Goal: Information Seeking & Learning: Learn about a topic

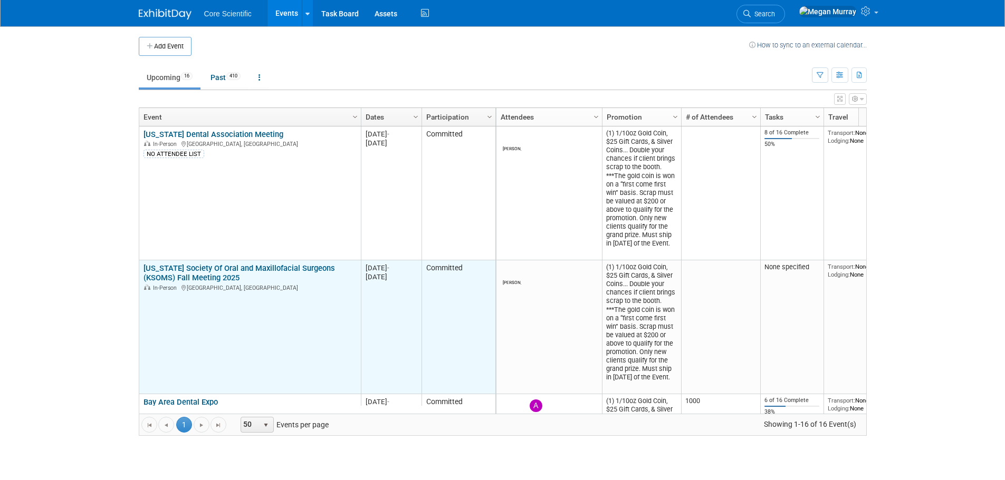
scroll to position [63, 0]
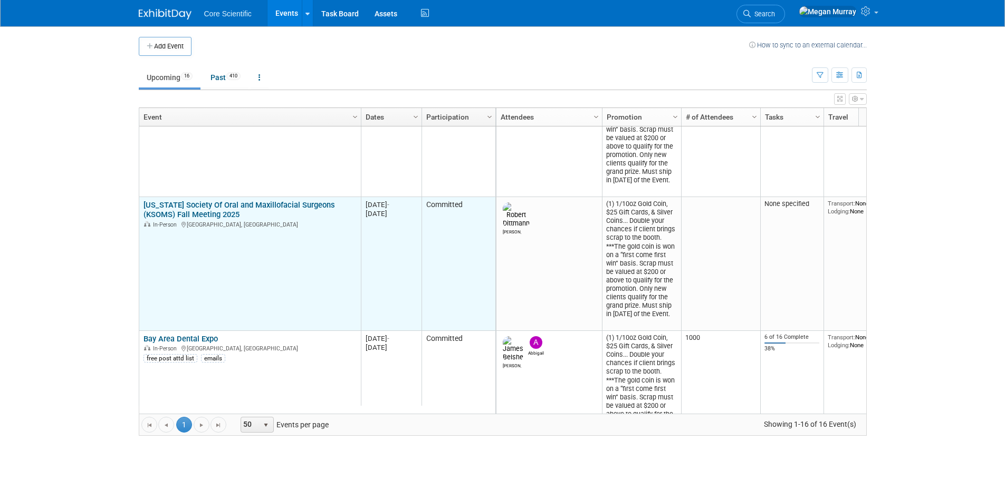
click at [209, 204] on link "[US_STATE] Society Of Oral and Maxillofacial Surgeons (KSOMS) Fall Meeting 2025" at bounding box center [238, 210] width 191 height 20
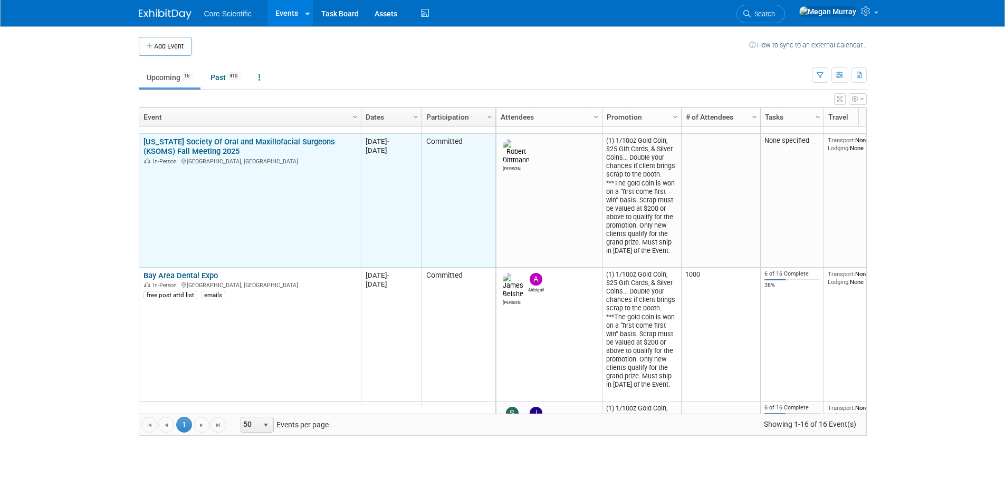
scroll to position [190, 0]
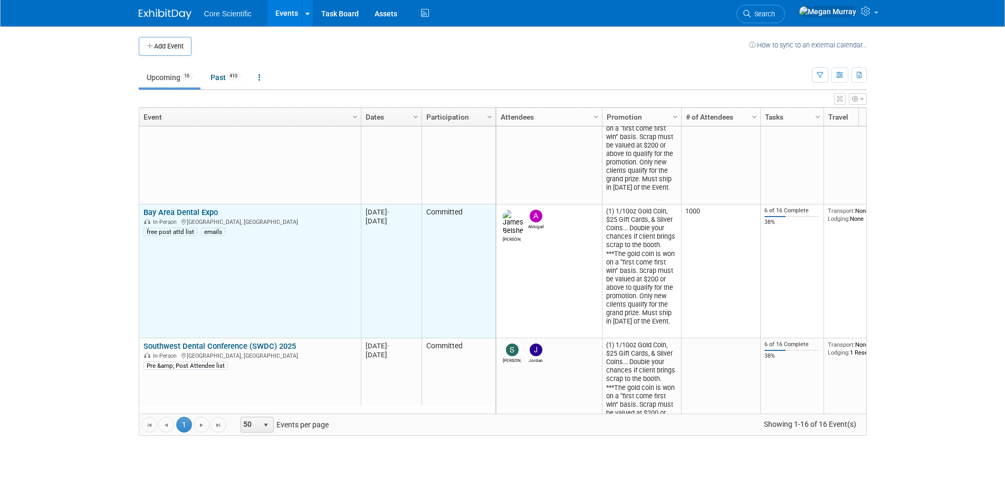
click at [201, 208] on link "Bay Area Dental Expo" at bounding box center [180, 212] width 74 height 9
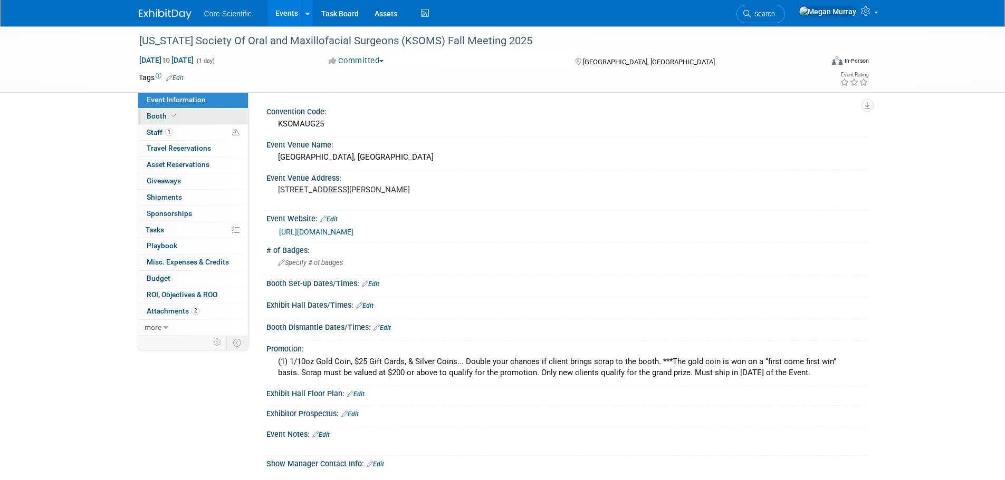
click at [208, 119] on link "Booth" at bounding box center [193, 117] width 110 height 16
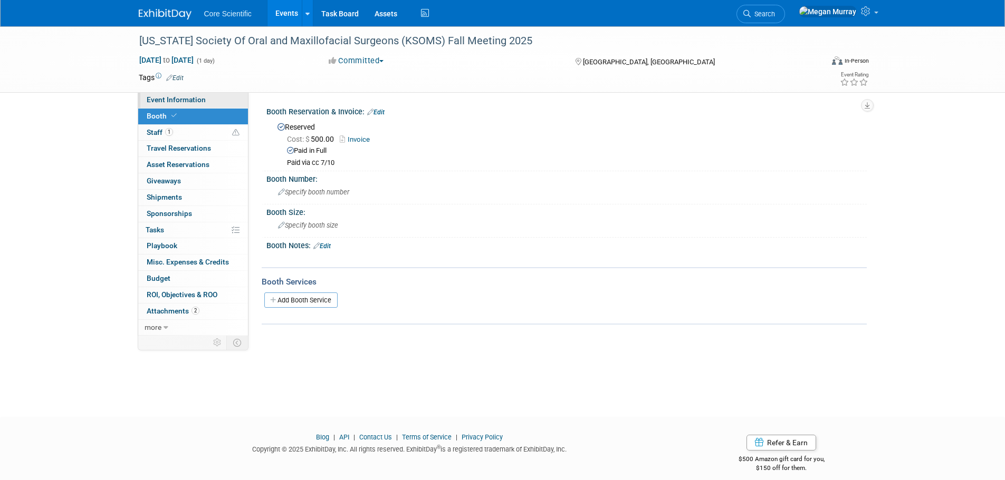
click at [194, 98] on span "Event Information" at bounding box center [176, 99] width 59 height 8
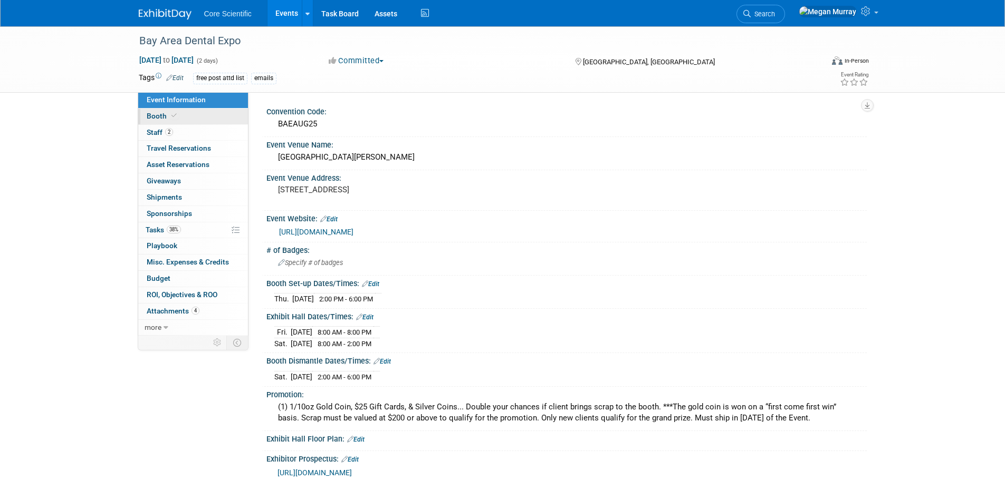
click at [210, 118] on link "Booth" at bounding box center [193, 117] width 110 height 16
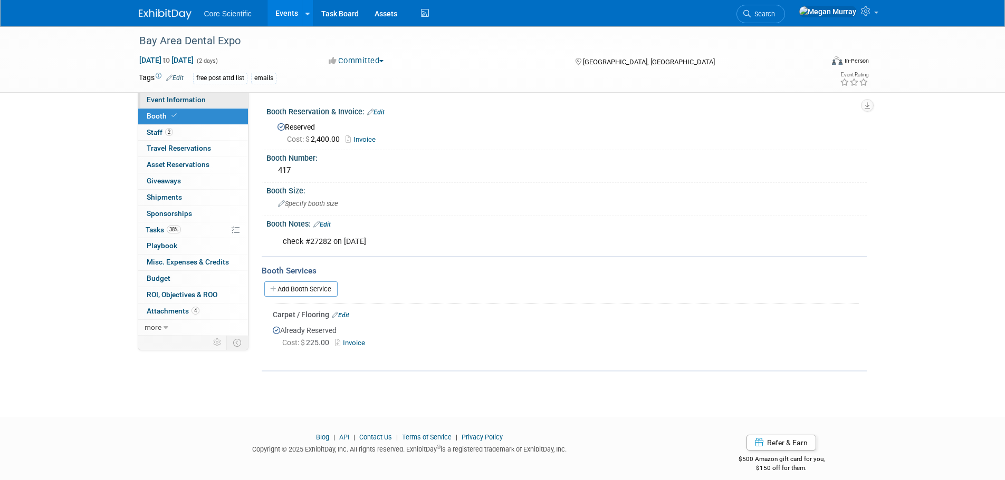
click at [202, 95] on link "Event Information" at bounding box center [193, 100] width 110 height 16
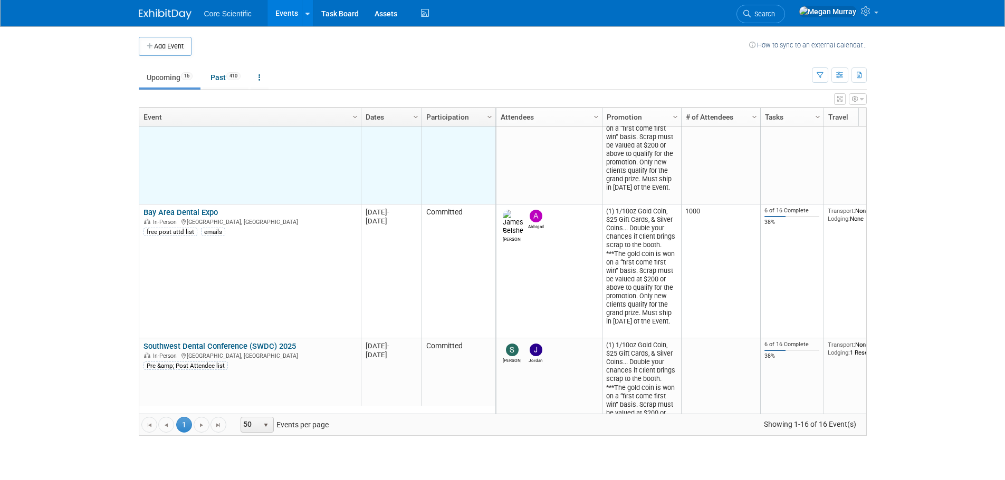
scroll to position [253, 0]
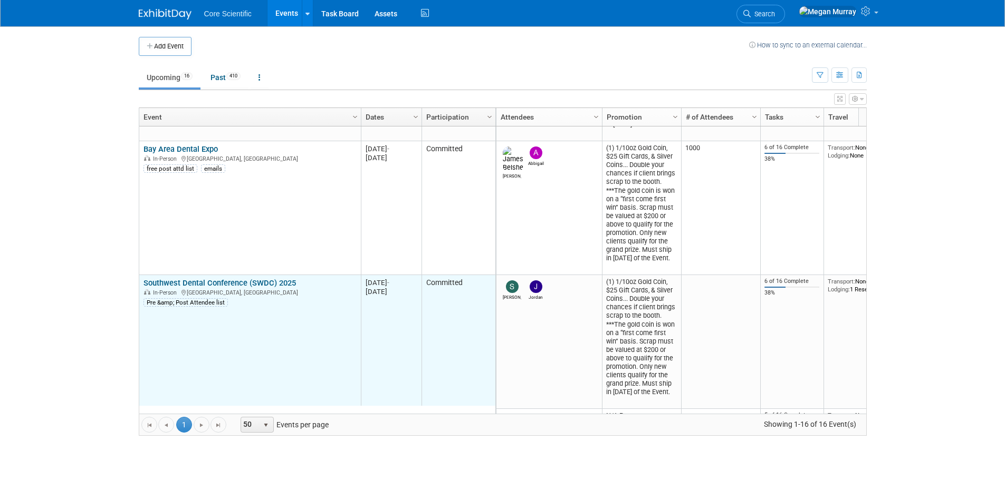
click at [200, 282] on link "Southwest Dental Conference (SWDC) 2025" at bounding box center [219, 282] width 152 height 9
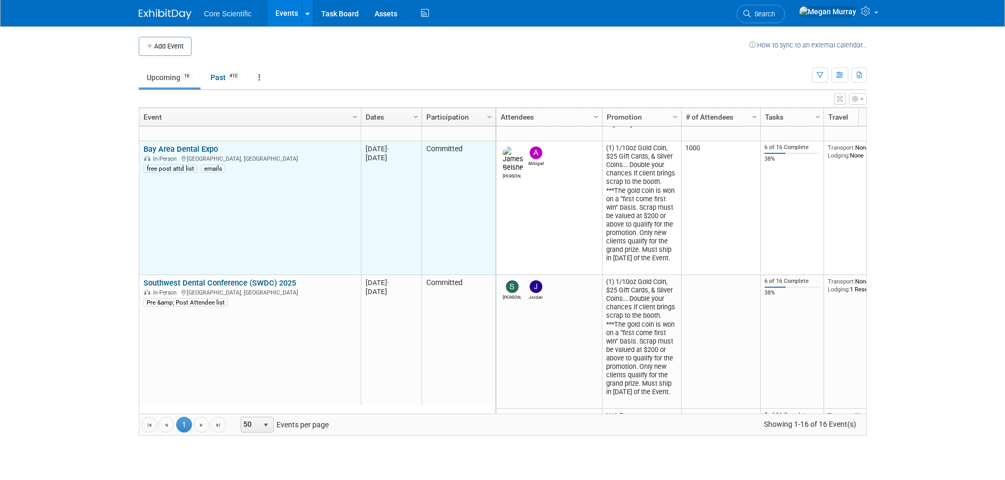
click at [188, 141] on td "Bay Area Dental Expo Bay Area Dental Expo In-Person Santa Clara, CA free post a…" at bounding box center [249, 208] width 221 height 134
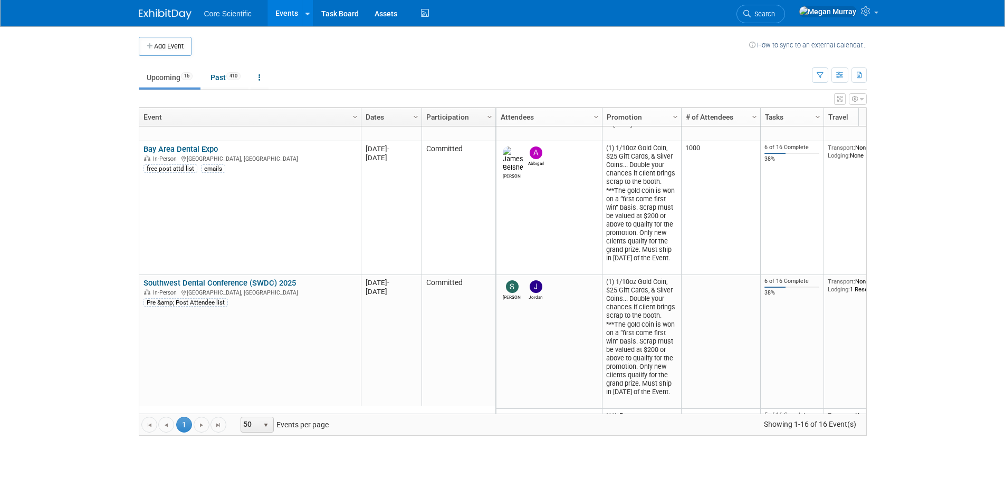
click at [188, 149] on link "Bay Area Dental Expo" at bounding box center [180, 149] width 74 height 9
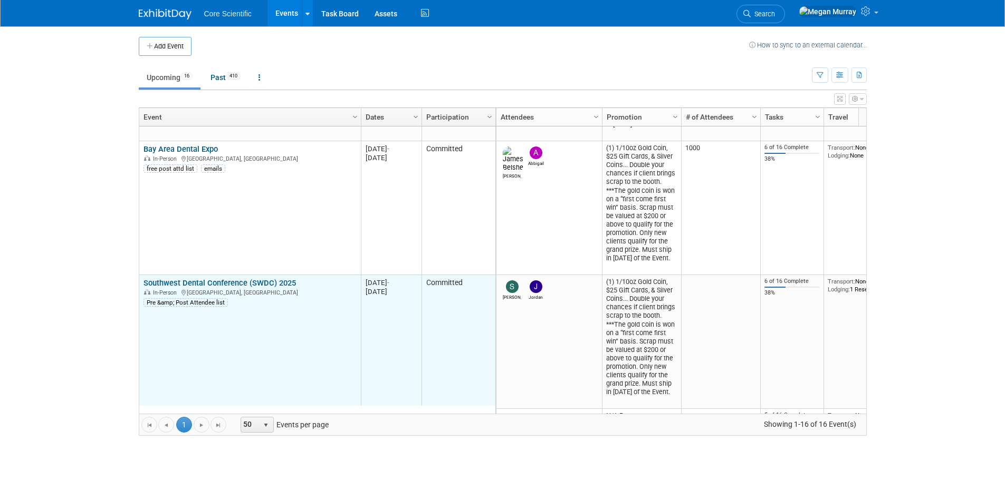
click at [234, 279] on link "Southwest Dental Conference (SWDC) 2025" at bounding box center [219, 282] width 152 height 9
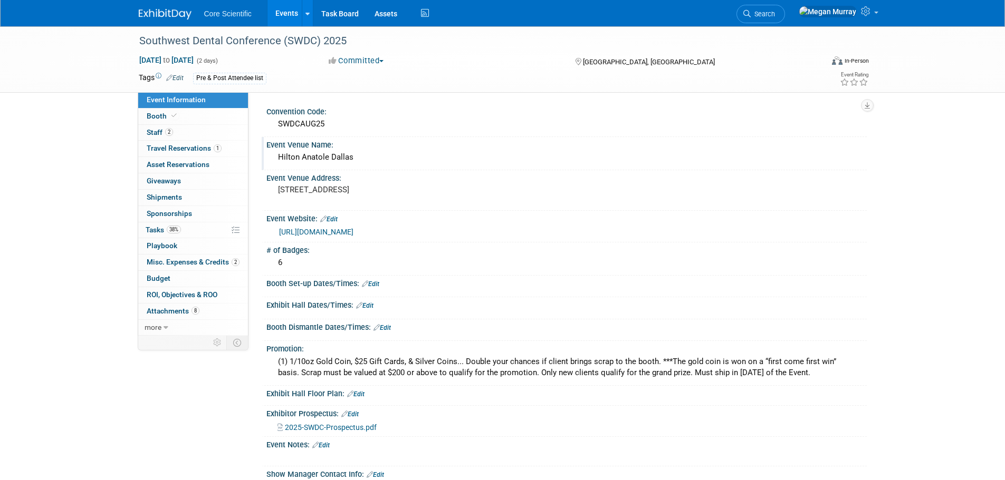
click at [338, 159] on div "Hilton Anatole Dallas" at bounding box center [566, 157] width 584 height 16
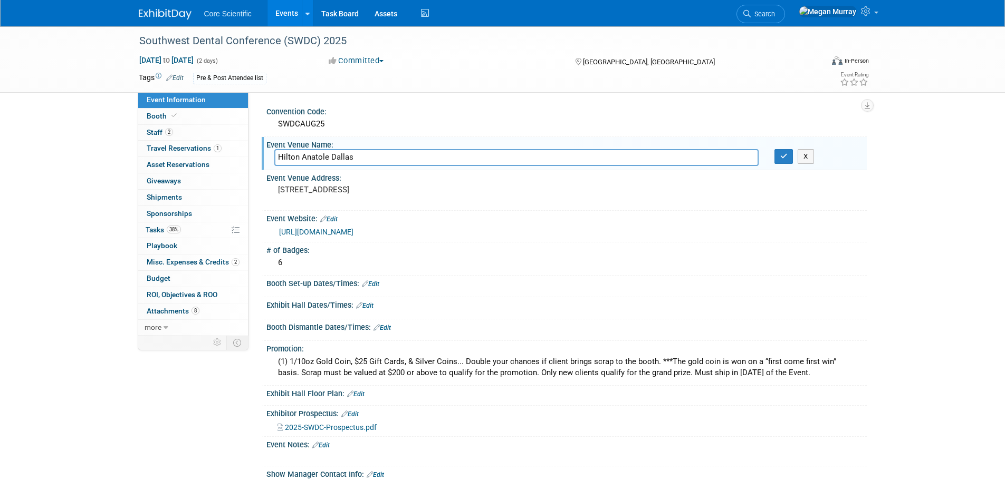
click at [338, 159] on input "Hilton Anatole Dallas" at bounding box center [516, 157] width 484 height 16
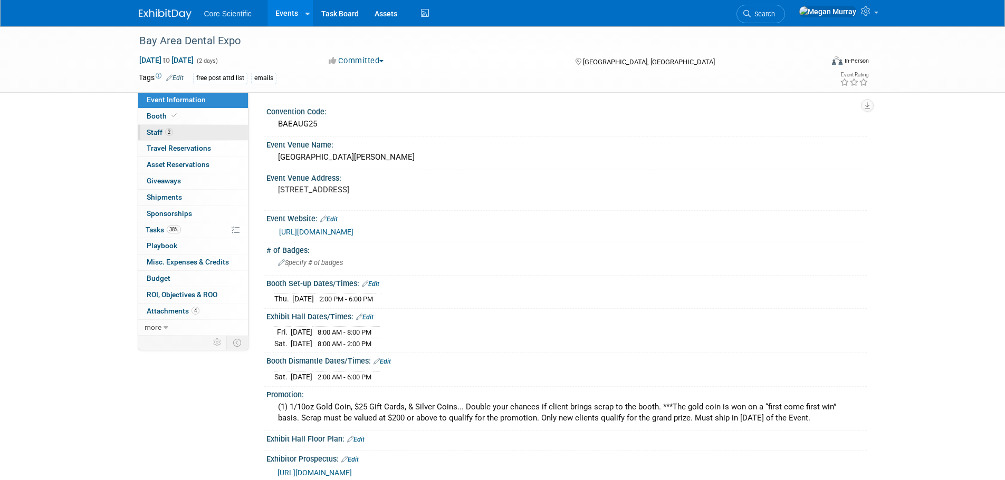
click at [176, 132] on link "2 Staff 2" at bounding box center [193, 133] width 110 height 16
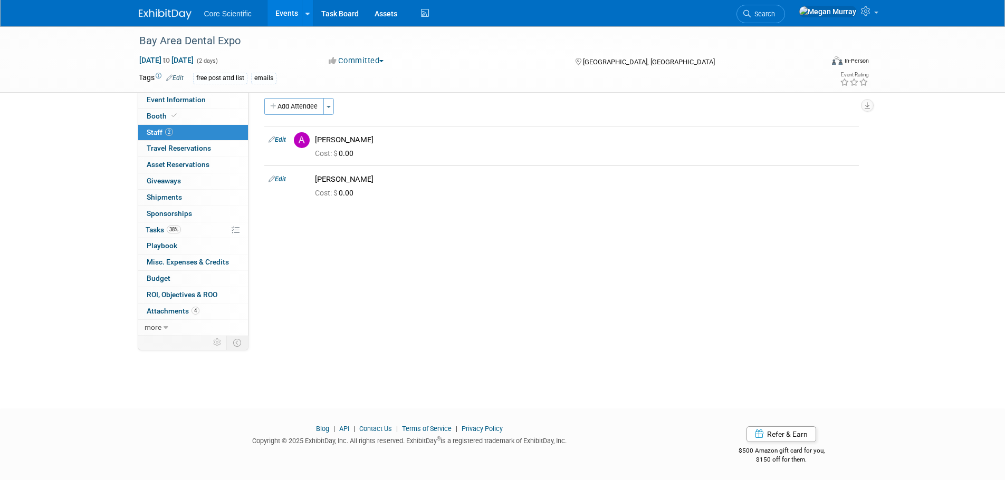
scroll to position [11, 0]
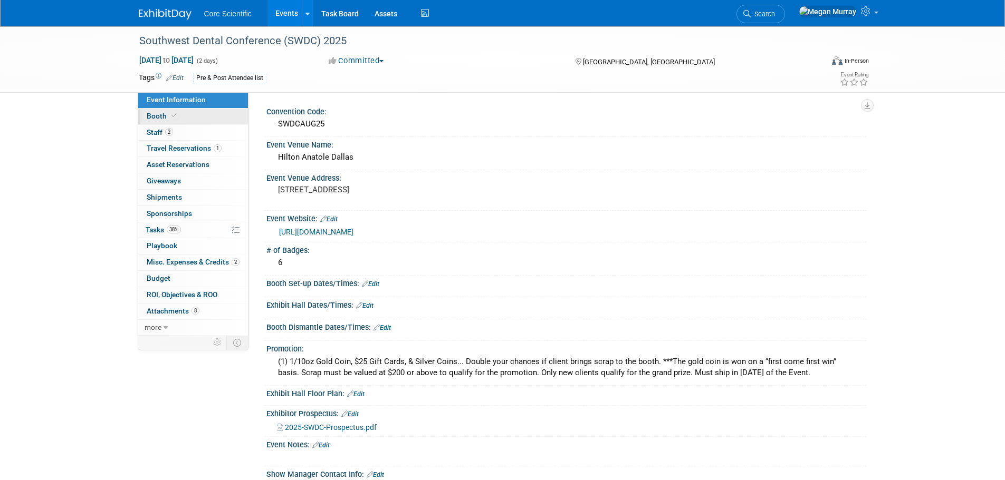
click at [195, 113] on link "Booth" at bounding box center [193, 117] width 110 height 16
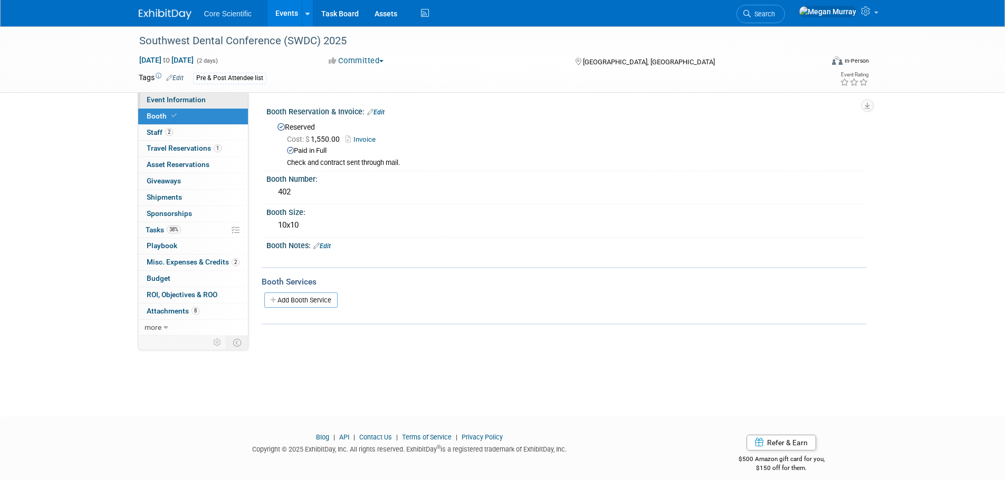
click at [191, 93] on link "Event Information" at bounding box center [193, 100] width 110 height 16
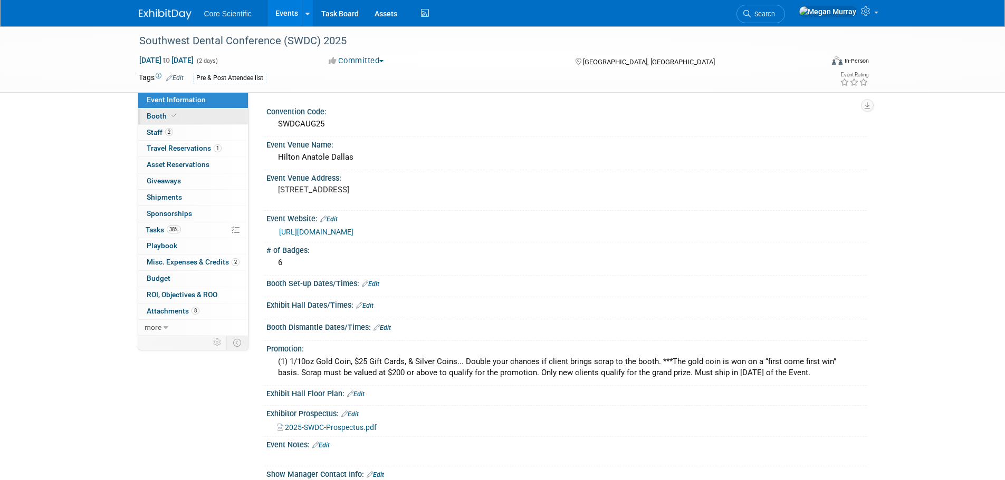
click at [177, 112] on link "Booth" at bounding box center [193, 117] width 110 height 16
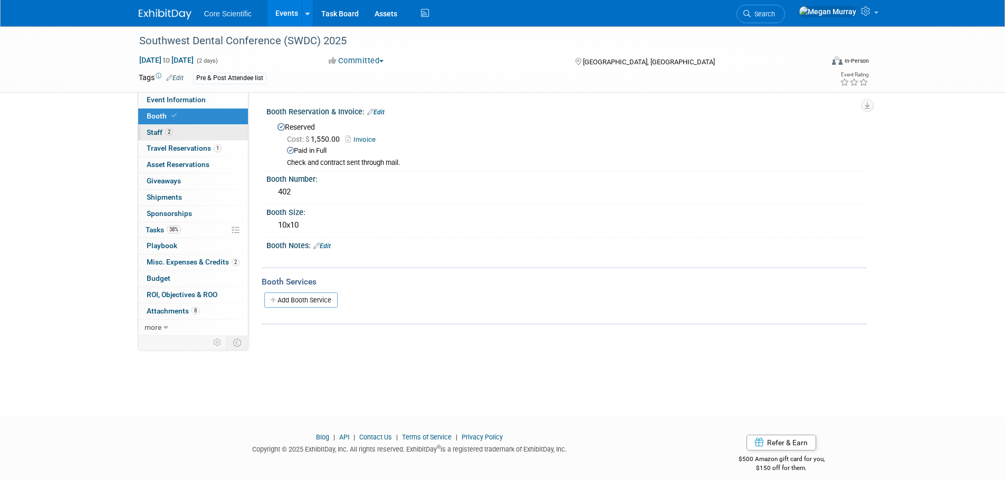
click at [201, 125] on link "2 Staff 2" at bounding box center [193, 133] width 110 height 16
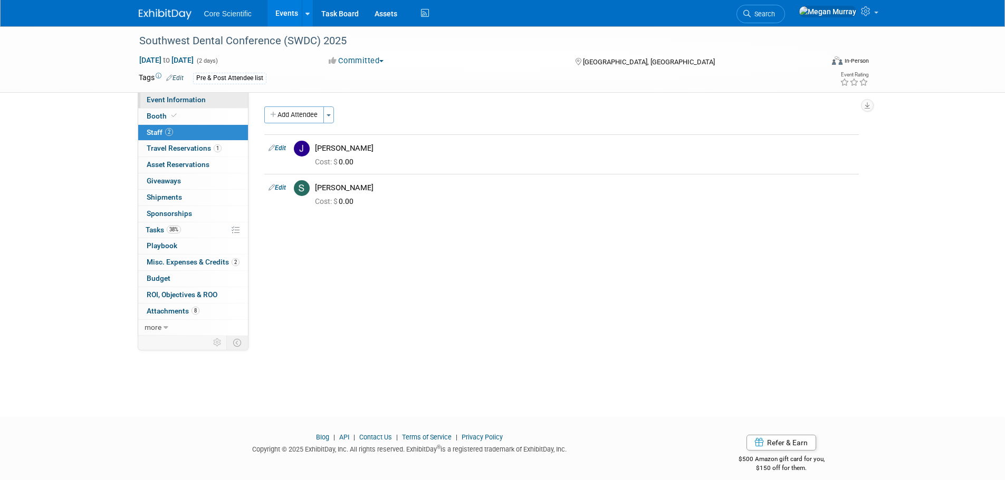
click at [193, 103] on span "Event Information" at bounding box center [176, 99] width 59 height 8
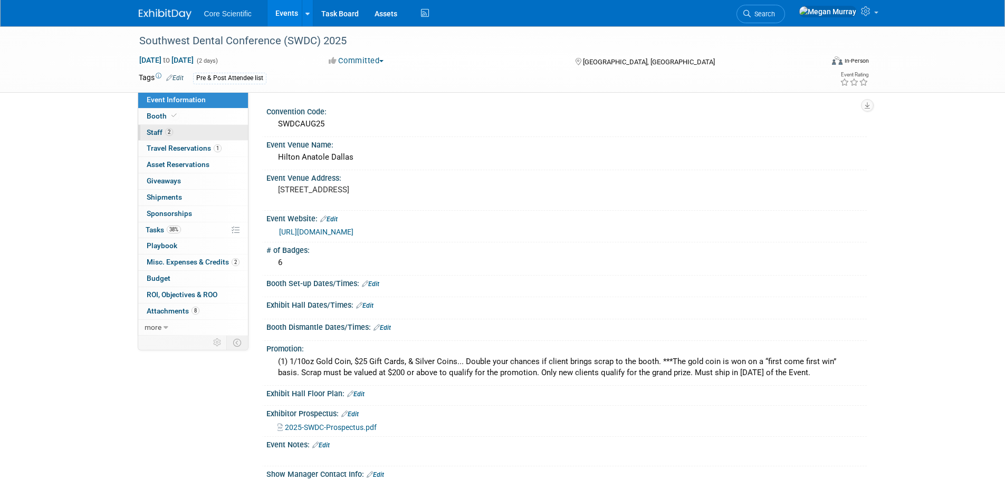
click at [192, 136] on link "2 Staff 2" at bounding box center [193, 133] width 110 height 16
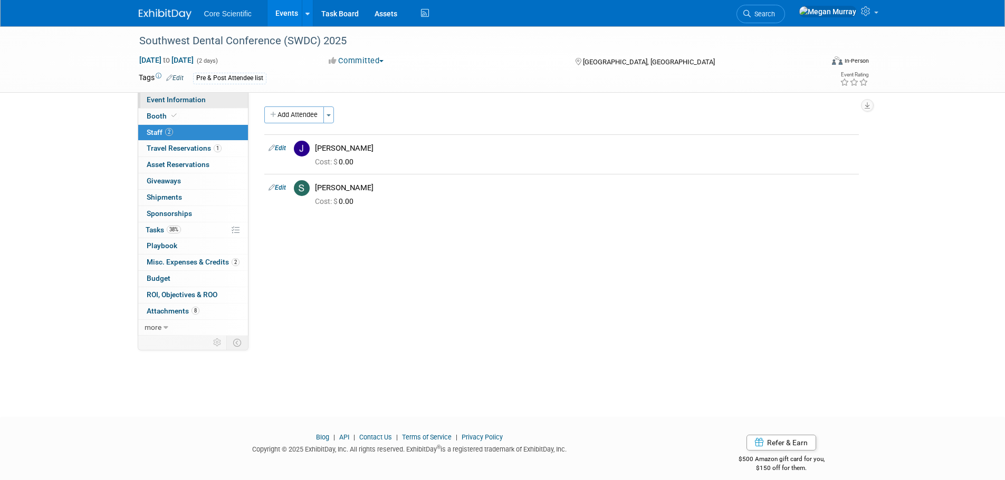
click at [184, 95] on link "Event Information" at bounding box center [193, 100] width 110 height 16
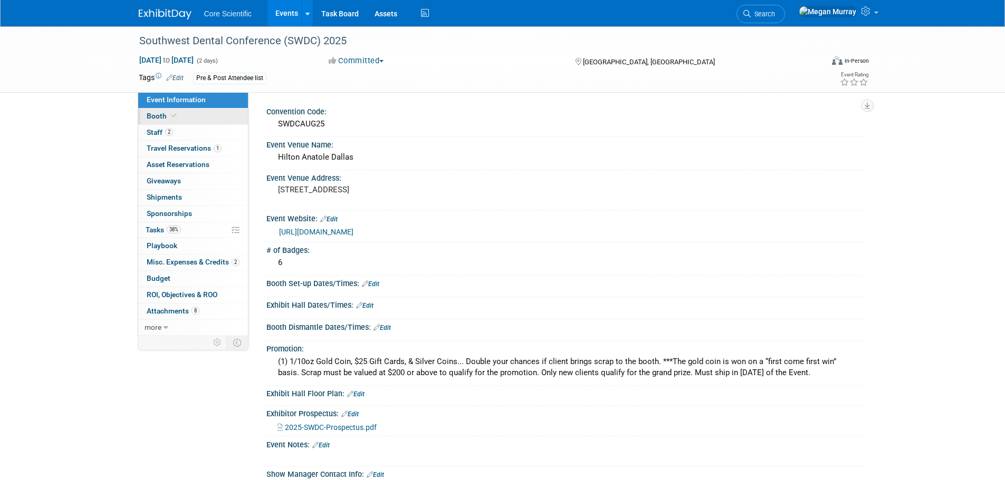
click at [229, 118] on link "Booth" at bounding box center [193, 117] width 110 height 16
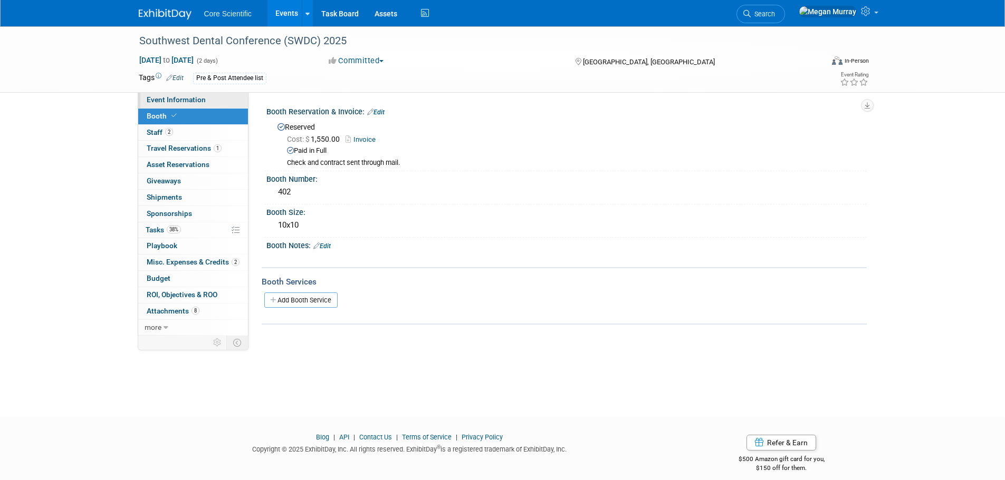
click at [220, 99] on link "Event Information" at bounding box center [193, 100] width 110 height 16
